Goal: Transaction & Acquisition: Purchase product/service

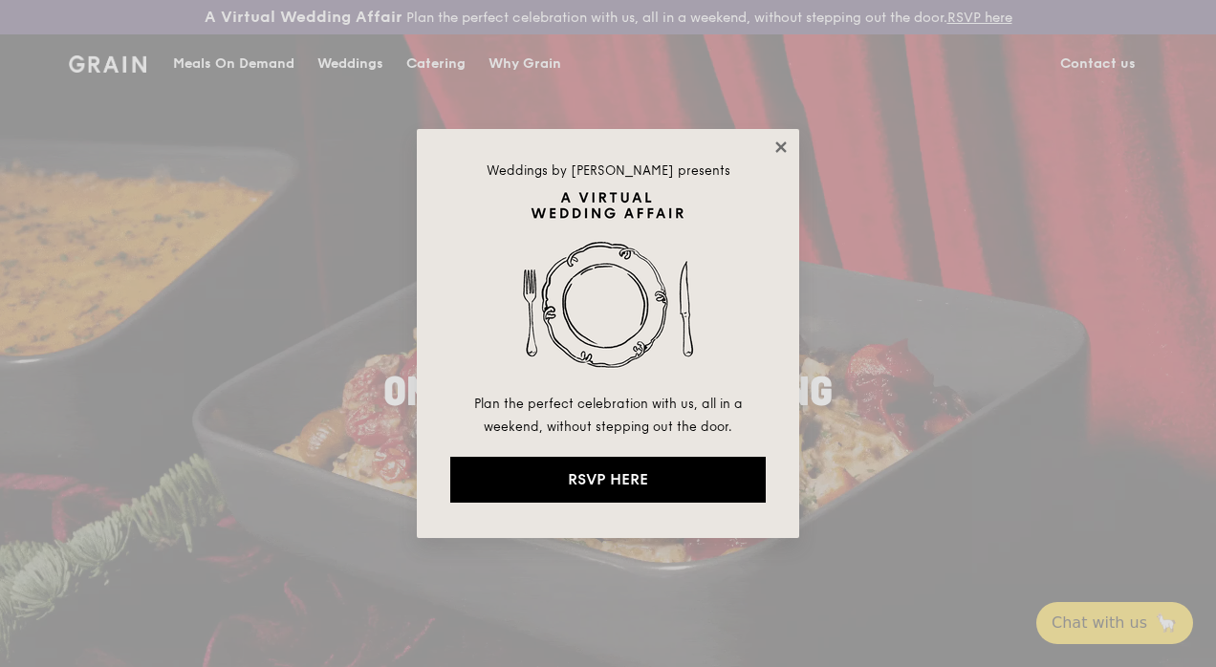
click at [776, 145] on icon at bounding box center [780, 147] width 17 height 17
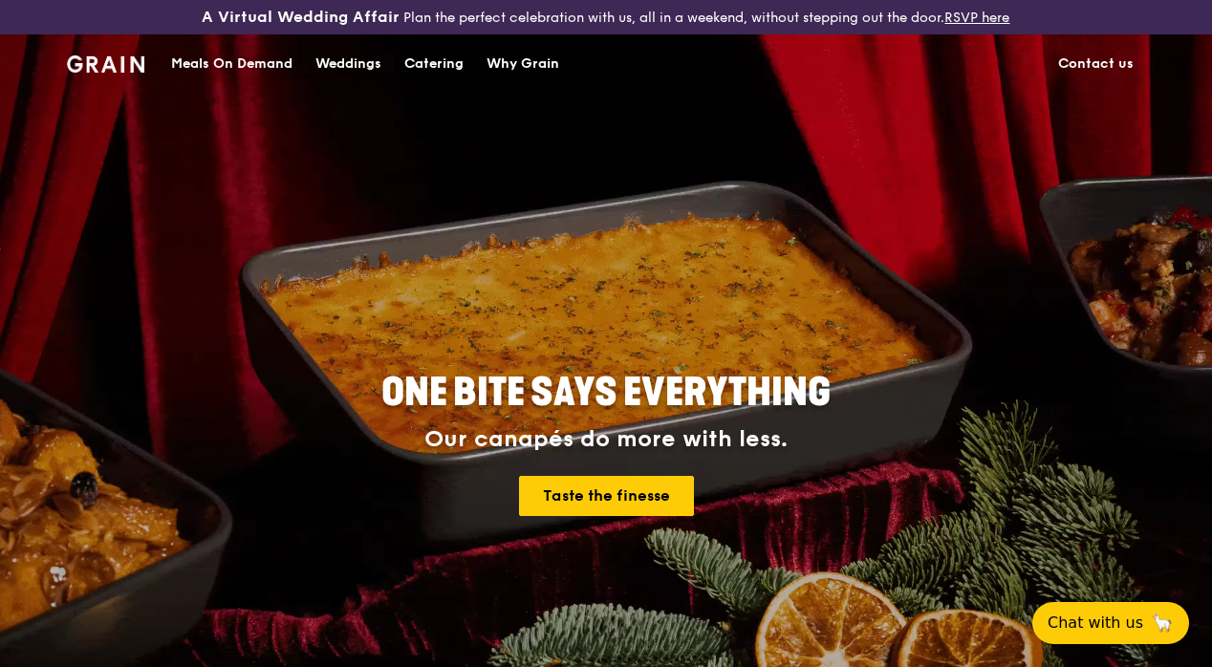
click at [223, 82] on div "Meals On Demand" at bounding box center [231, 63] width 121 height 57
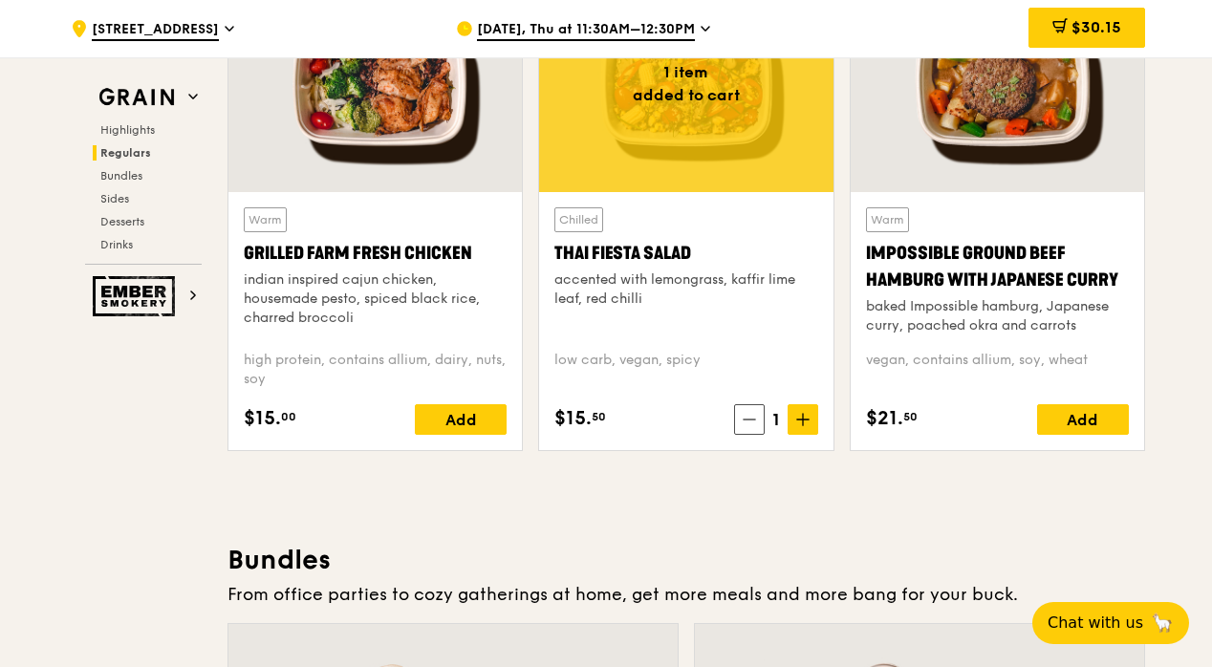
scroll to position [2333, 0]
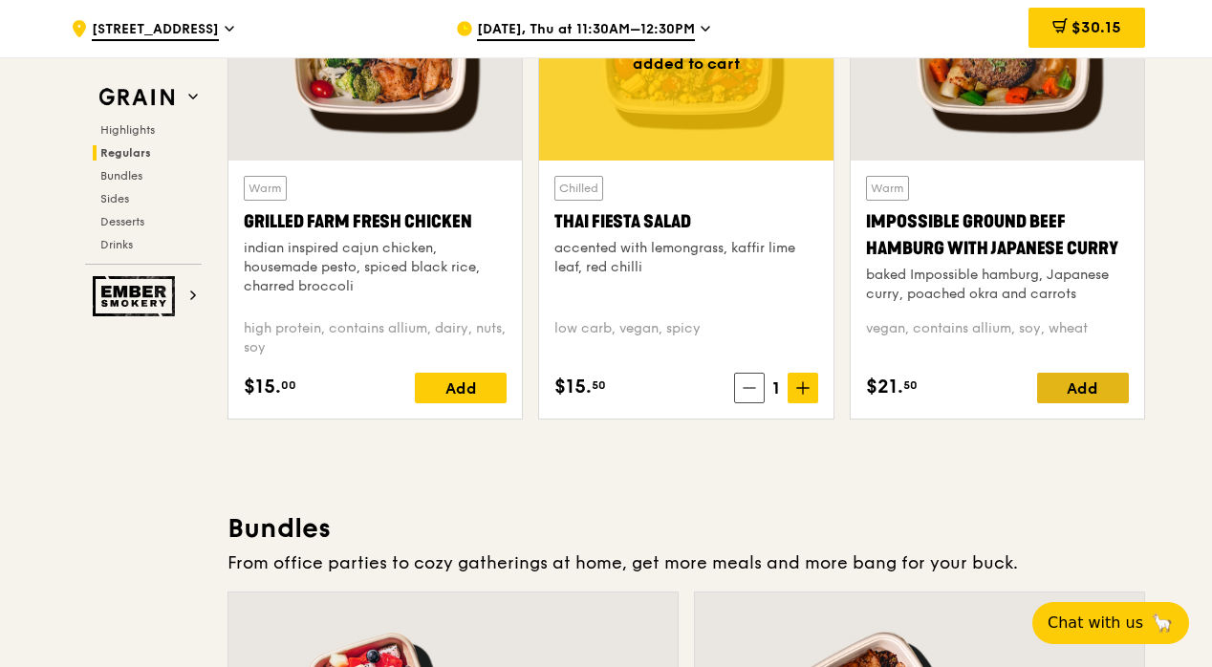
click at [1061, 398] on div "Add" at bounding box center [1083, 388] width 92 height 31
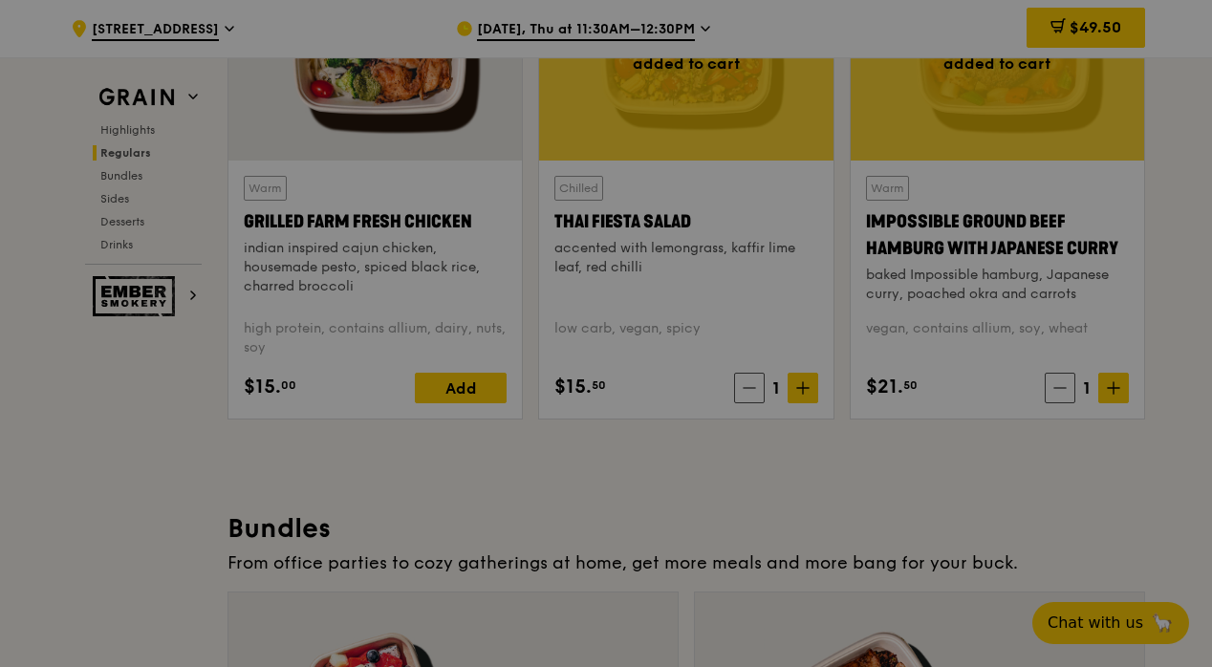
click at [1070, 23] on div at bounding box center [606, 333] width 1212 height 667
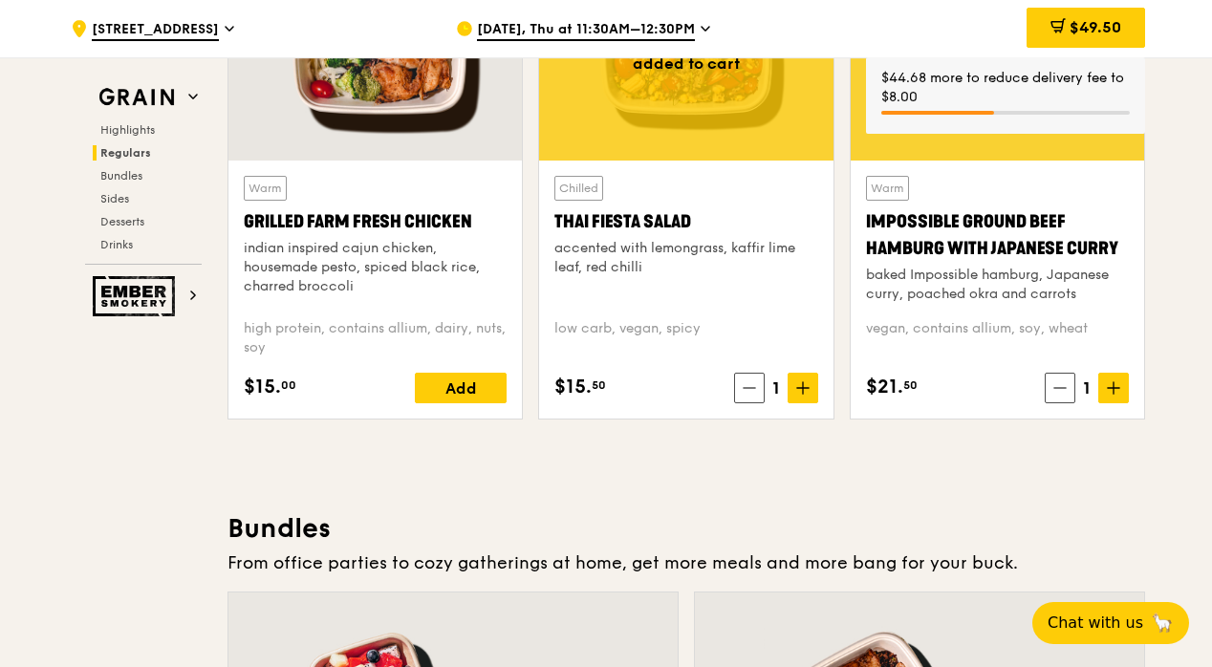
click at [1069, 22] on span "$49.50" at bounding box center [1095, 27] width 52 height 18
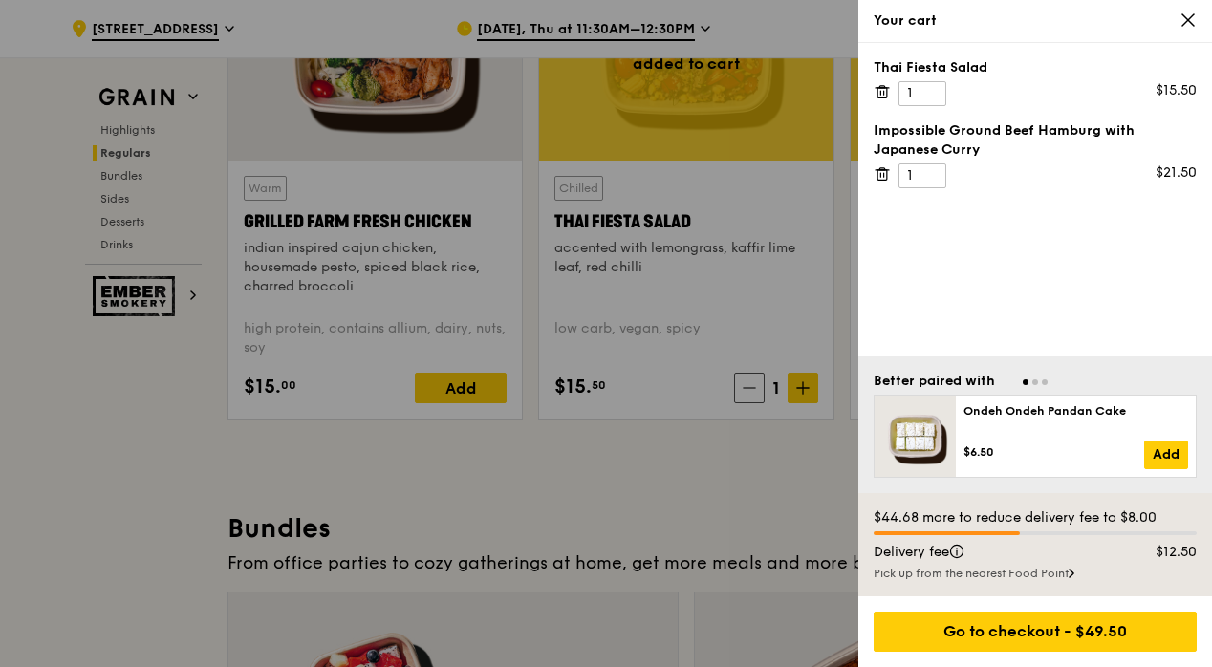
click at [887, 88] on icon at bounding box center [881, 91] width 17 height 17
